Goal: Information Seeking & Learning: Check status

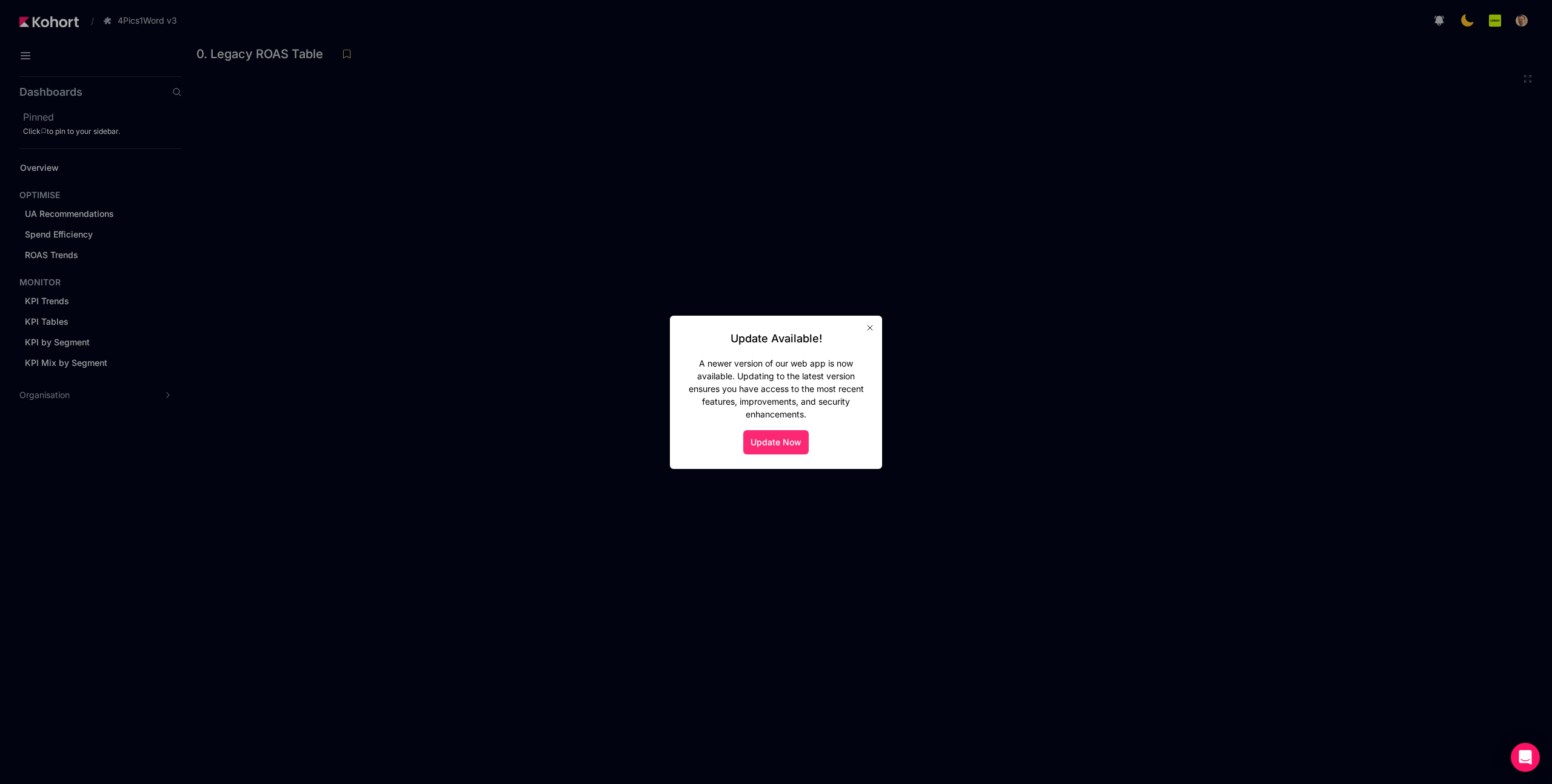
click at [778, 445] on button "Update Now" at bounding box center [776, 442] width 66 height 24
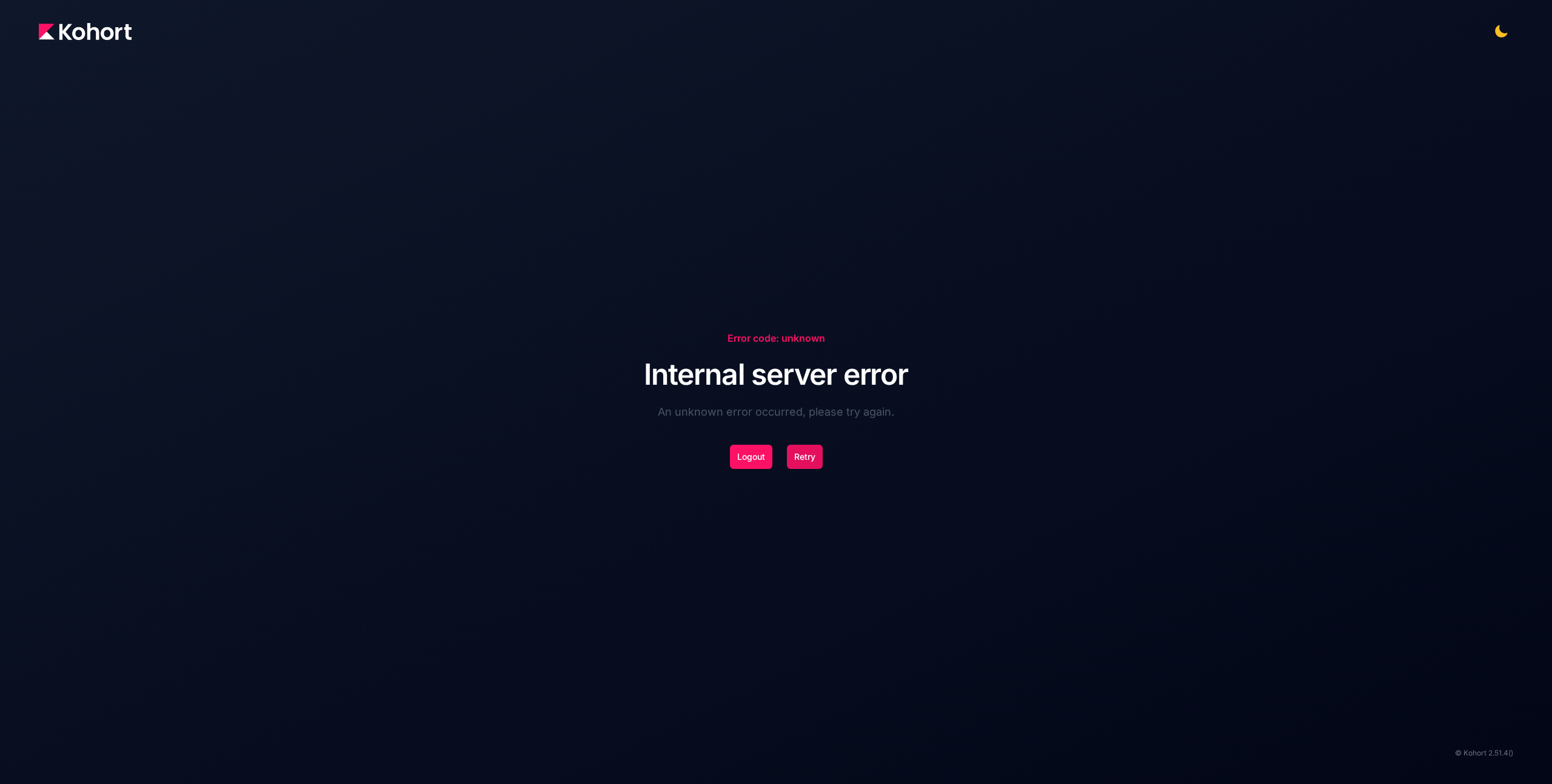
click at [806, 455] on button "Retry" at bounding box center [804, 457] width 36 height 24
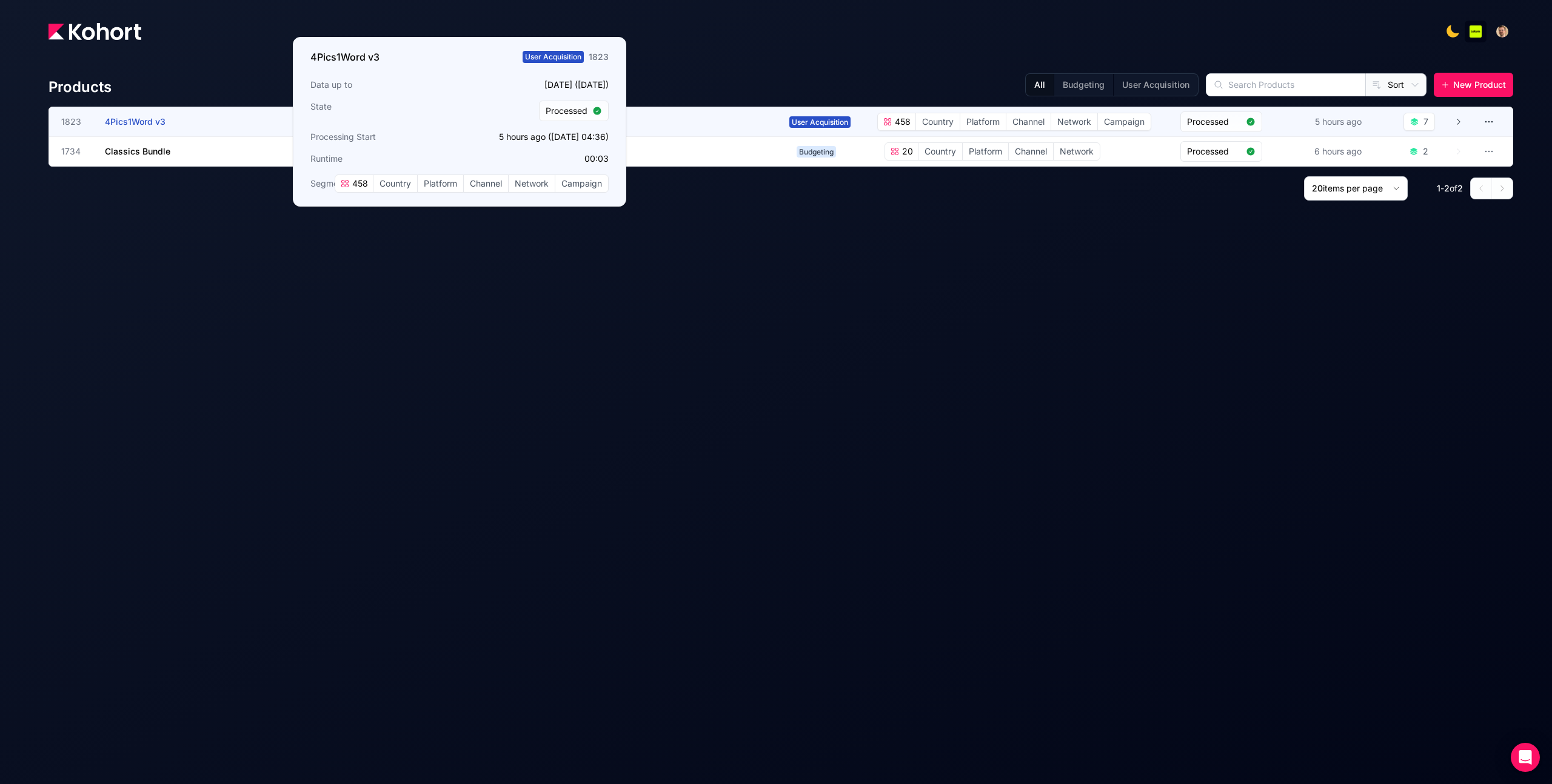
click at [236, 119] on h3 "4Pics1Word v3" at bounding box center [195, 122] width 182 height 29
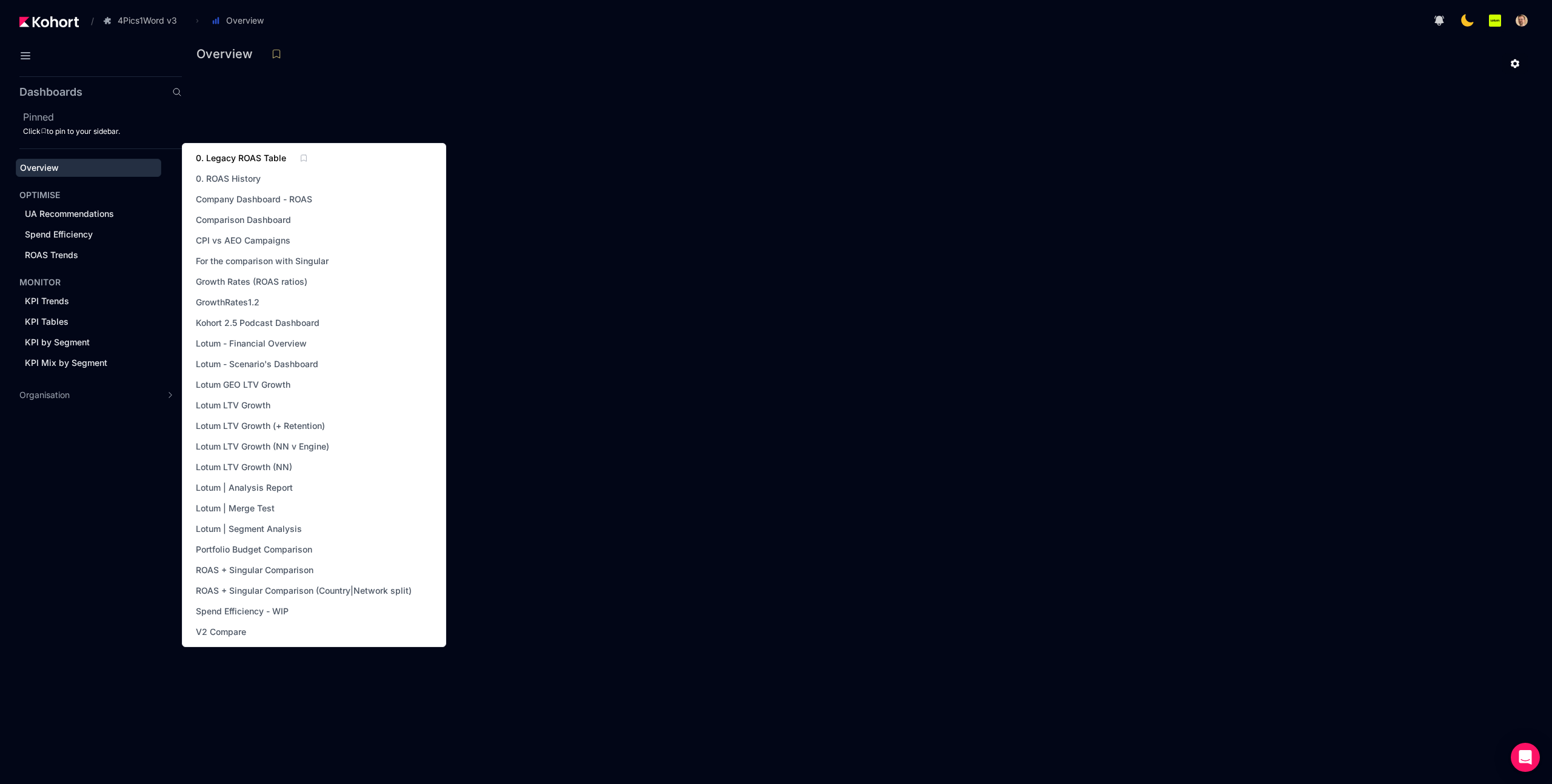
click at [260, 159] on span "0. Legacy ROAS Table" at bounding box center [241, 158] width 91 height 12
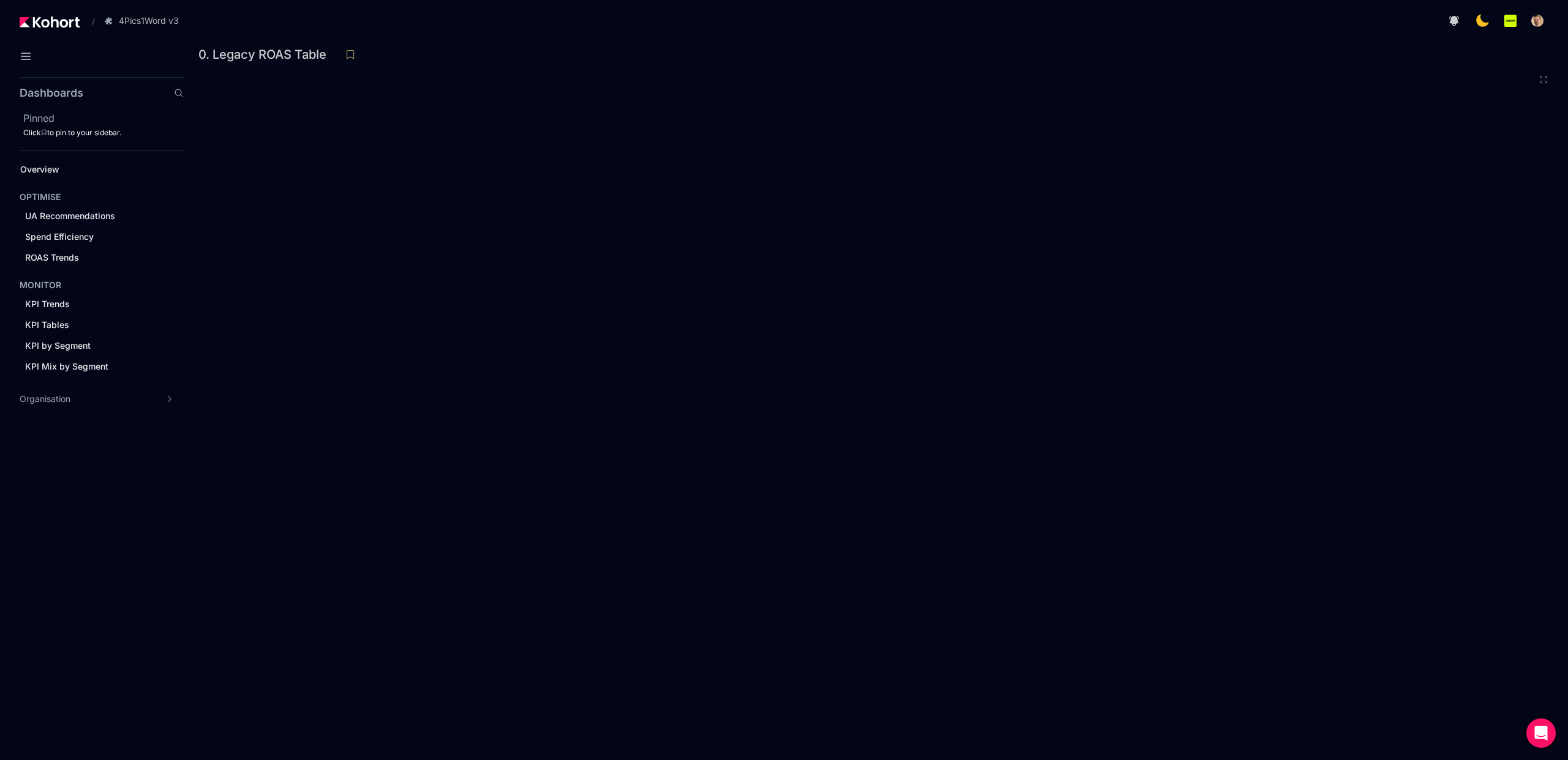
drag, startPoint x: 230, startPoint y: 58, endPoint x: 288, endPoint y: 67, distance: 58.7
click at [288, 67] on div "0. Legacy ROAS Table" at bounding box center [876, 58] width 1355 height 26
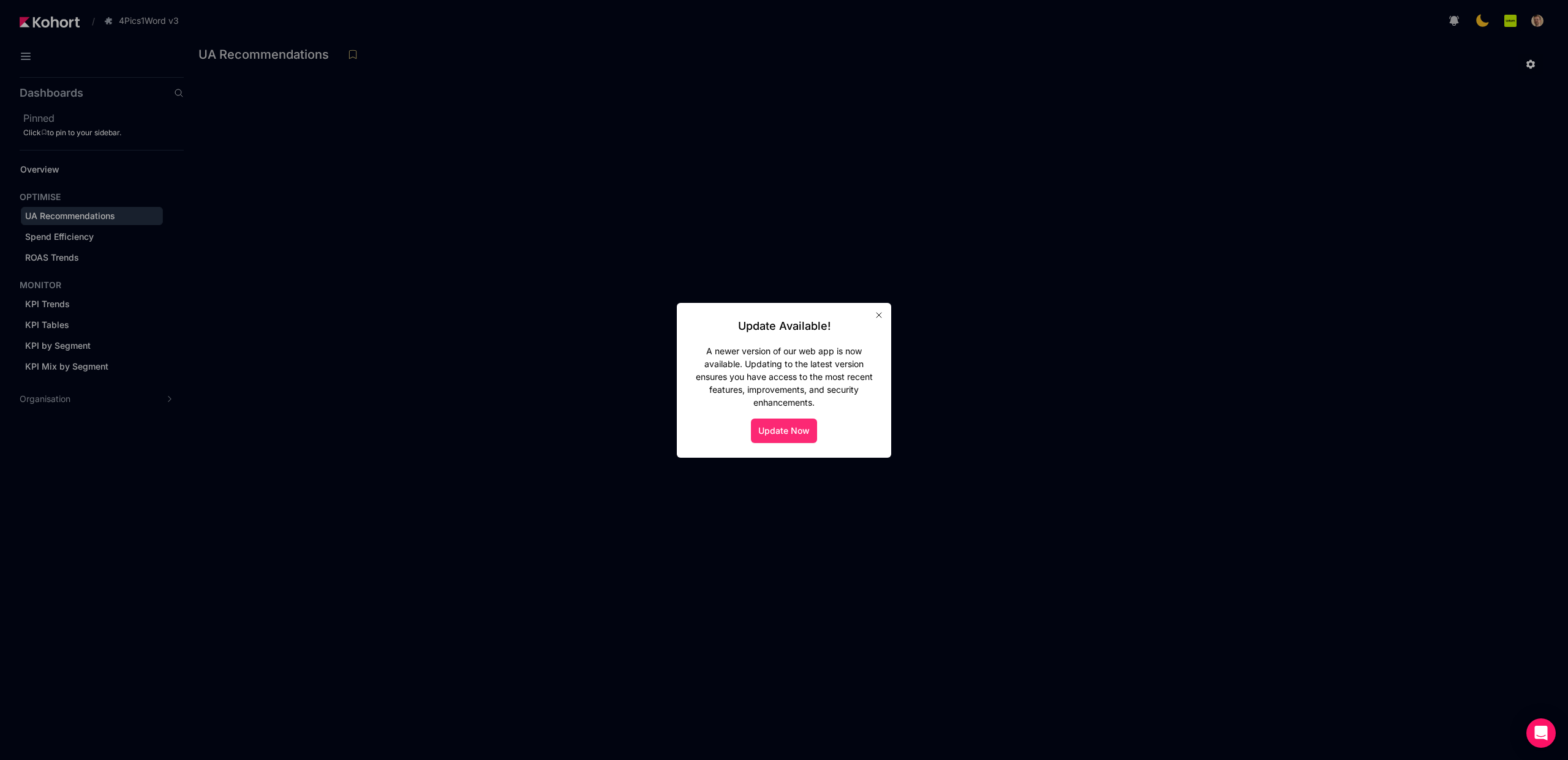
click at [779, 430] on button "Update Now" at bounding box center [784, 431] width 66 height 24
